Goal: Information Seeking & Learning: Learn about a topic

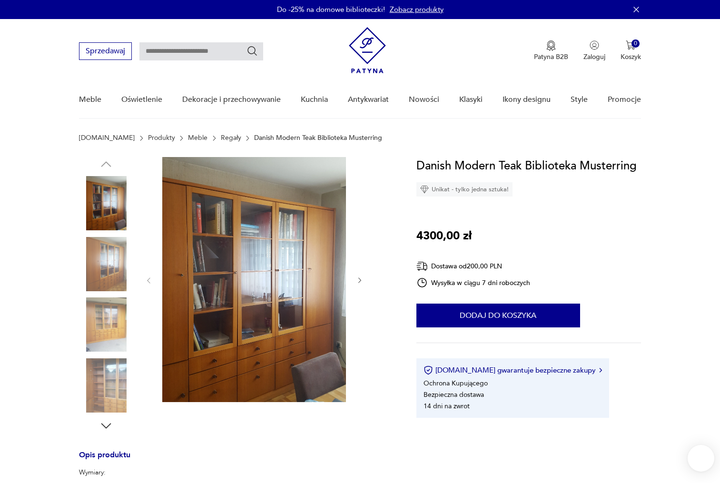
click at [240, 298] on img at bounding box center [254, 279] width 184 height 245
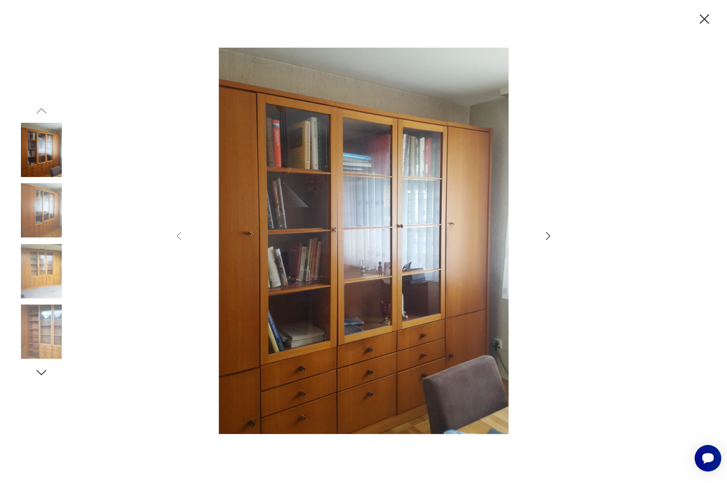
click at [28, 211] on img at bounding box center [41, 210] width 54 height 54
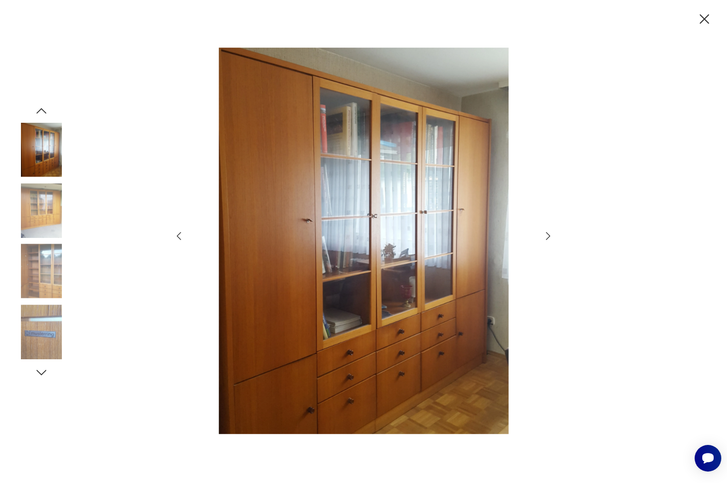
click at [46, 162] on img at bounding box center [41, 150] width 54 height 54
click at [45, 203] on img at bounding box center [41, 210] width 54 height 54
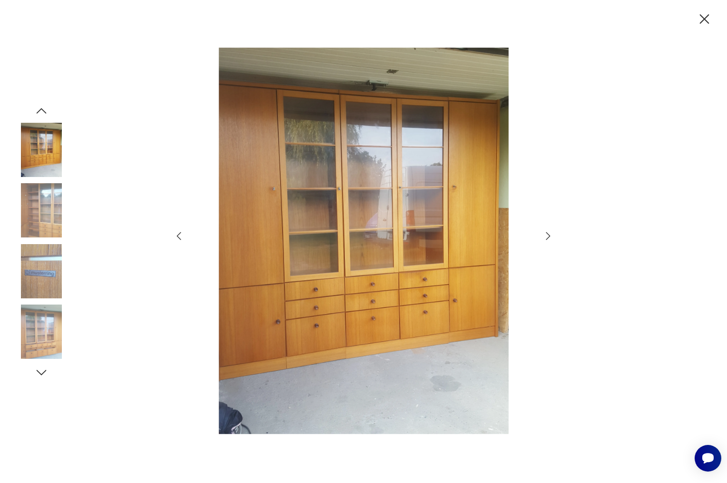
click at [48, 231] on img at bounding box center [41, 210] width 54 height 54
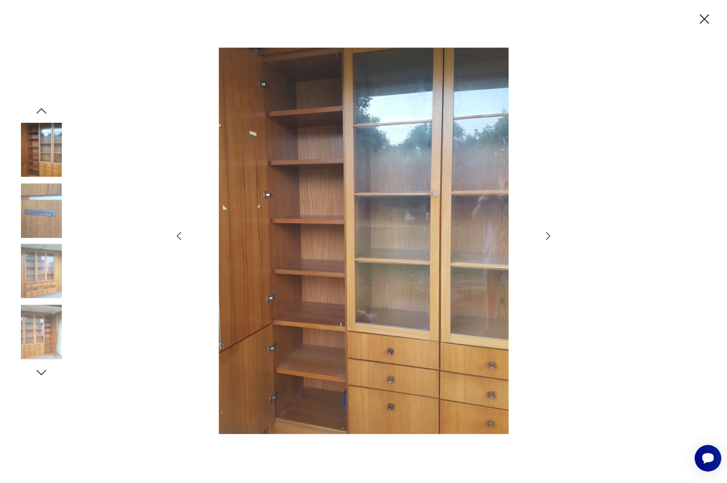
click at [45, 263] on img at bounding box center [41, 271] width 54 height 54
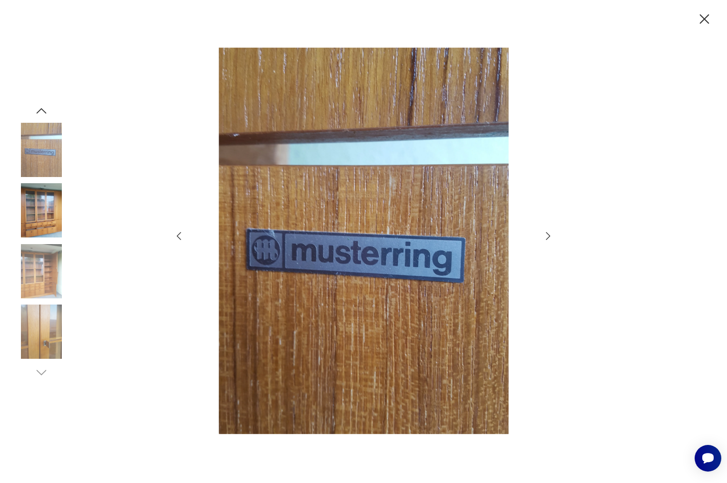
click at [45, 284] on img at bounding box center [41, 271] width 54 height 54
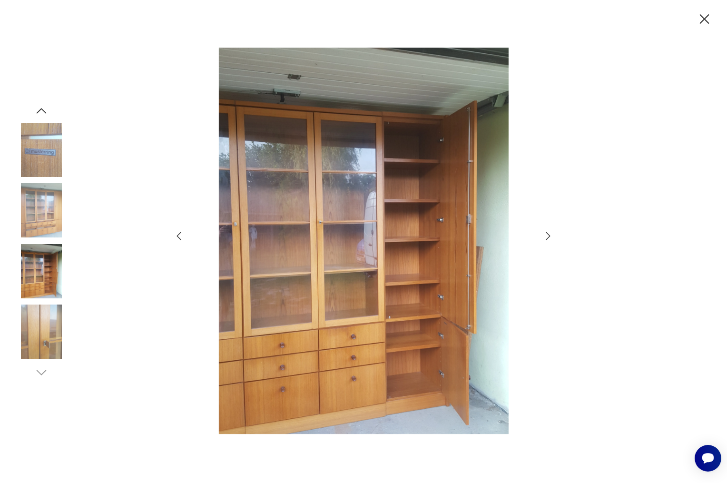
click at [46, 321] on img at bounding box center [41, 331] width 54 height 54
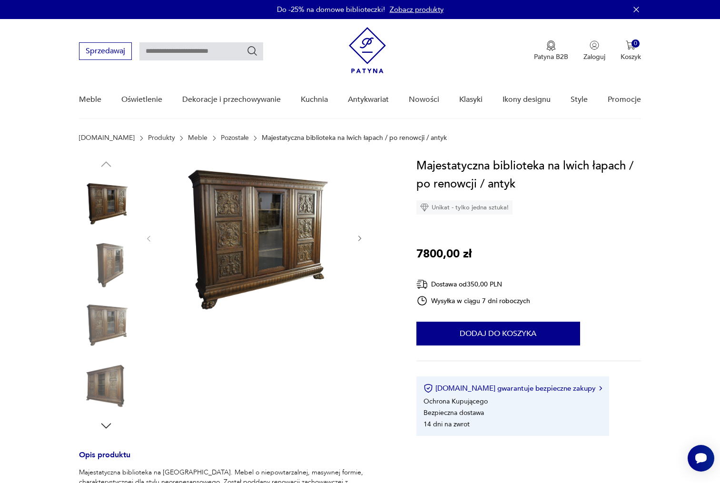
click at [119, 207] on img at bounding box center [106, 203] width 54 height 54
click at [117, 257] on img at bounding box center [106, 264] width 54 height 54
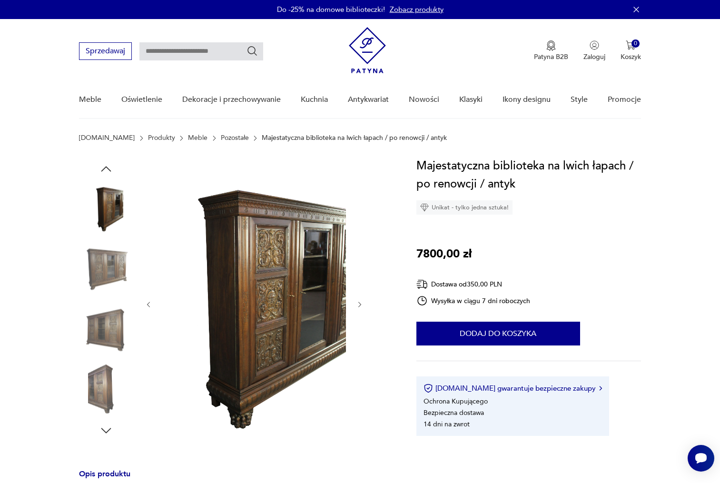
click at [116, 315] on img at bounding box center [106, 329] width 54 height 54
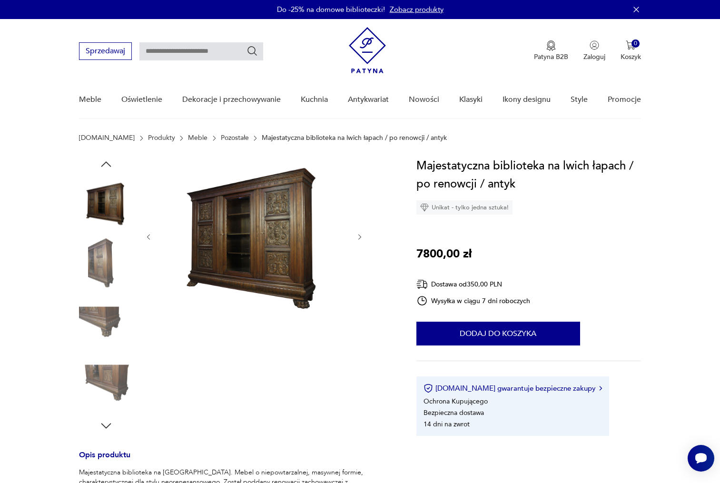
click at [114, 371] on img at bounding box center [106, 385] width 54 height 54
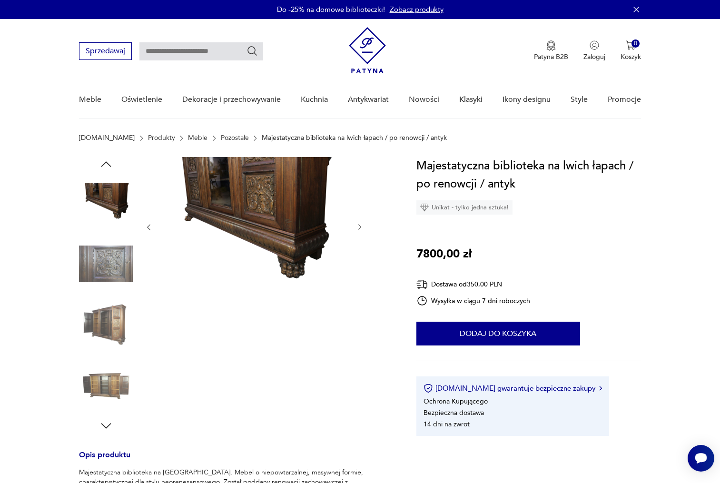
click at [263, 227] on img at bounding box center [254, 226] width 184 height 138
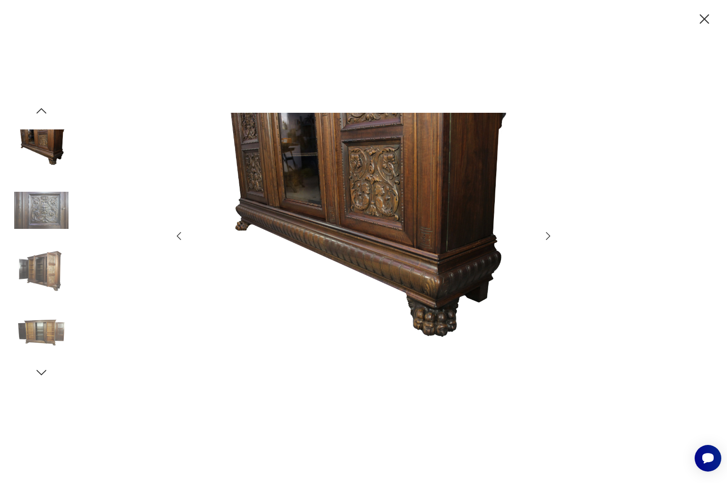
click at [43, 143] on img at bounding box center [41, 150] width 54 height 54
click at [34, 200] on img at bounding box center [41, 210] width 54 height 54
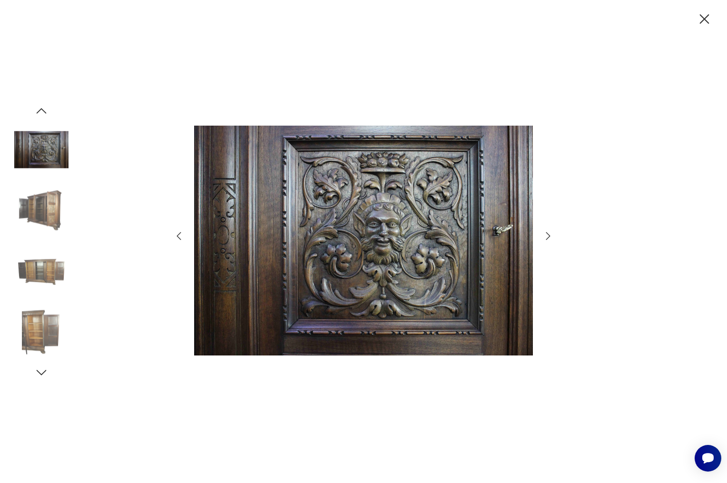
click at [28, 273] on img at bounding box center [41, 271] width 54 height 54
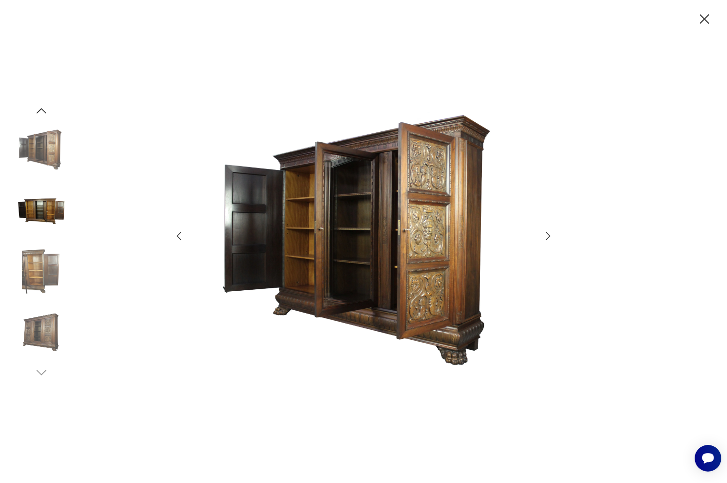
click at [36, 338] on img at bounding box center [41, 331] width 54 height 54
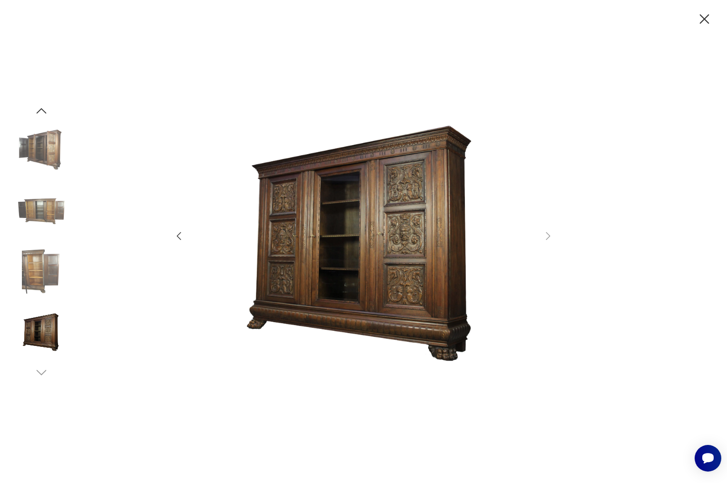
click at [39, 146] on img at bounding box center [41, 150] width 54 height 54
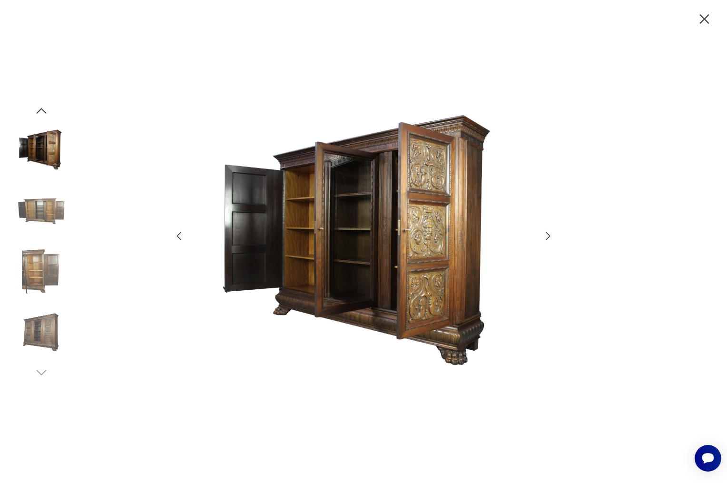
click at [711, 15] on icon "button" at bounding box center [704, 19] width 17 height 17
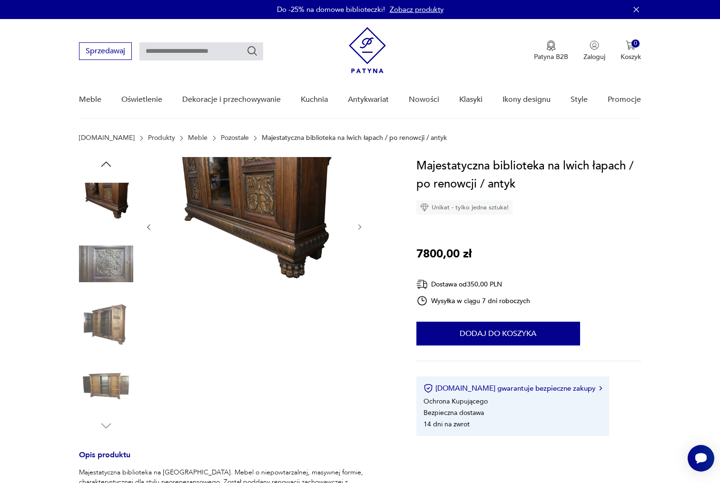
click at [89, 278] on img at bounding box center [106, 264] width 54 height 54
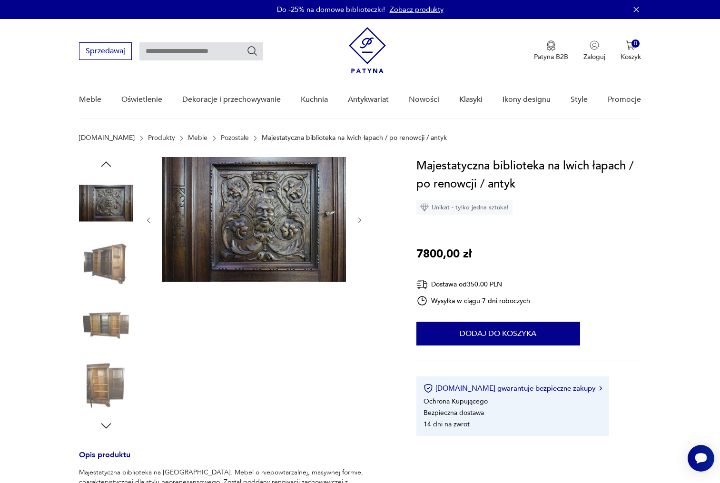
click at [101, 317] on img at bounding box center [106, 324] width 54 height 54
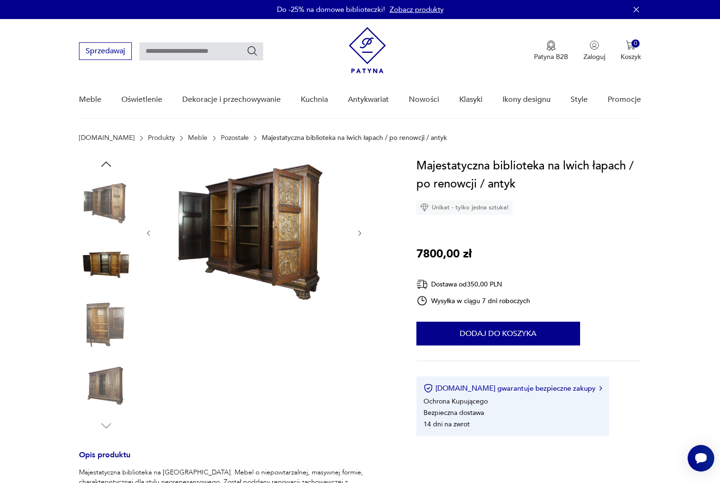
click at [116, 203] on img at bounding box center [106, 203] width 54 height 54
click at [104, 269] on img at bounding box center [106, 264] width 54 height 54
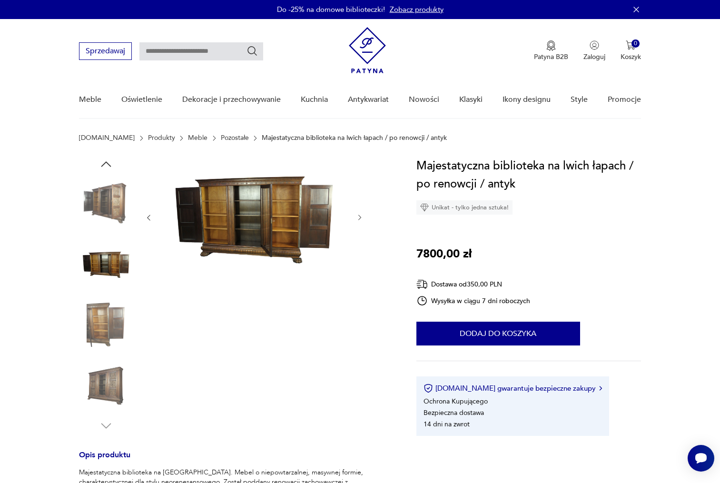
click at [98, 326] on img at bounding box center [106, 324] width 54 height 54
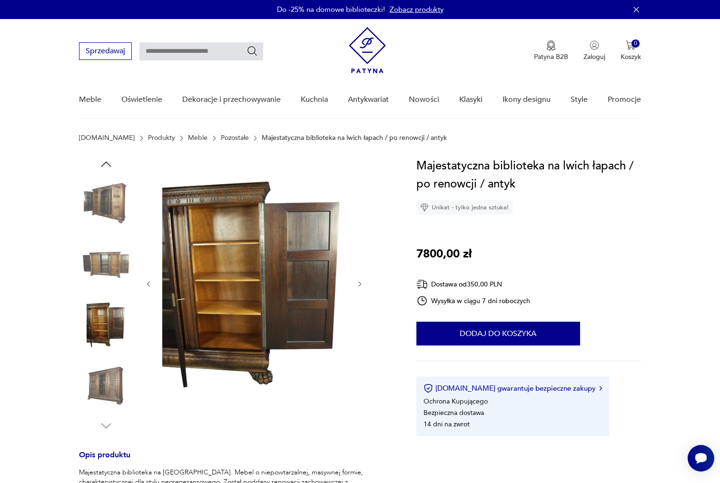
click at [215, 226] on img at bounding box center [254, 283] width 184 height 252
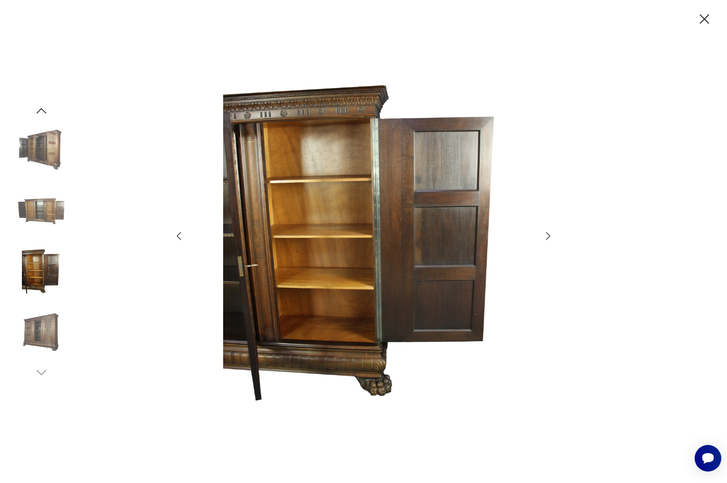
click at [311, 226] on img at bounding box center [363, 241] width 339 height 386
click at [711, 16] on icon "button" at bounding box center [704, 19] width 17 height 17
